Goal: Task Accomplishment & Management: Use online tool/utility

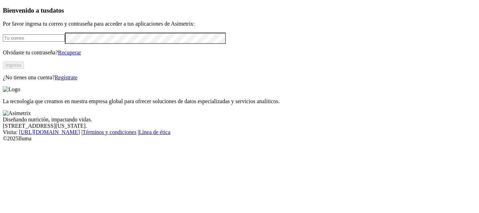
type input "[PERSON_NAME][EMAIL_ADDRESS][PERSON_NAME][DOMAIN_NAME]"
click at [24, 69] on button "Ingresa" at bounding box center [13, 64] width 21 height 7
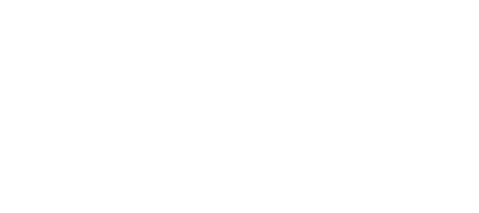
type input "La Ofrenda I + Clasificación"
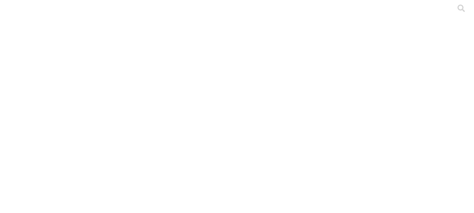
type input "La Ofrenda II - Clasificación"
